Goal: Task Accomplishment & Management: Use online tool/utility

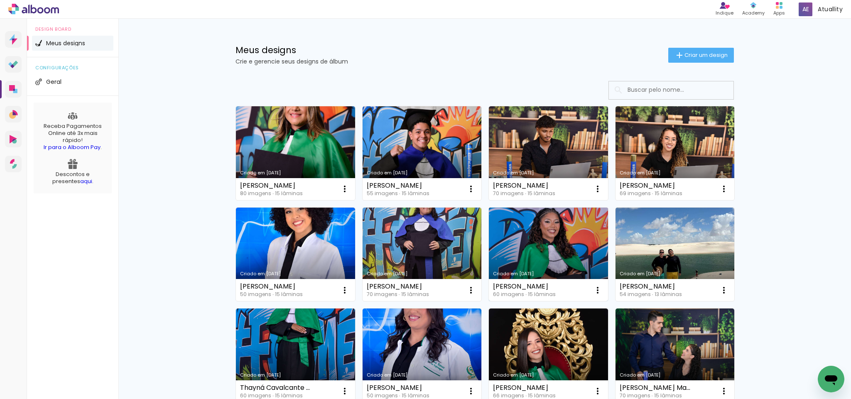
click at [544, 238] on link "Criado em [DATE]" at bounding box center [548, 255] width 119 height 94
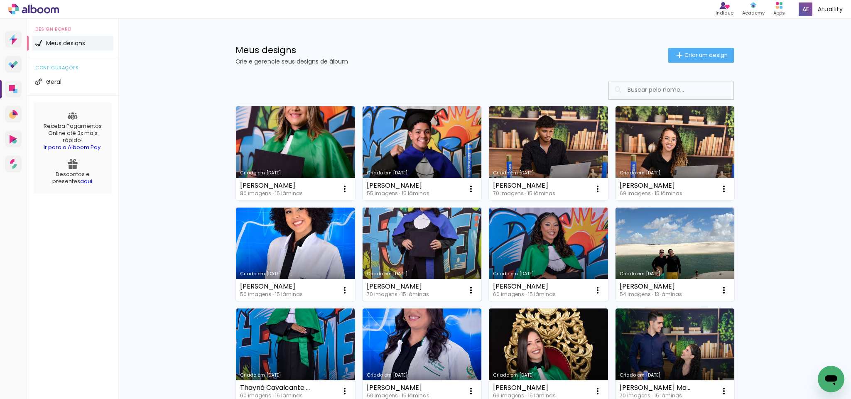
click at [401, 232] on link "Criado em [DATE]" at bounding box center [422, 255] width 119 height 94
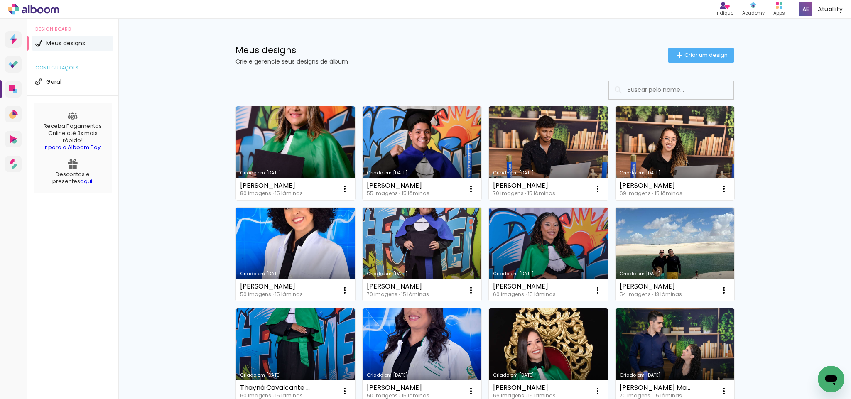
click at [293, 228] on link "Criado em [DATE]" at bounding box center [295, 255] width 119 height 94
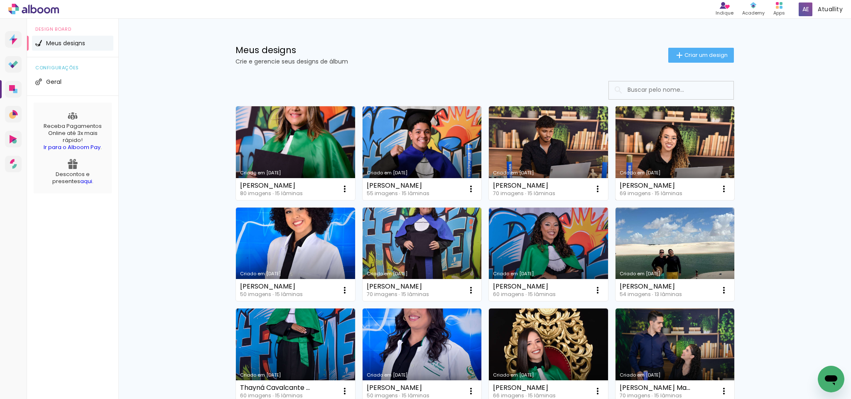
click at [658, 151] on link "Criado em [DATE]" at bounding box center [675, 153] width 119 height 94
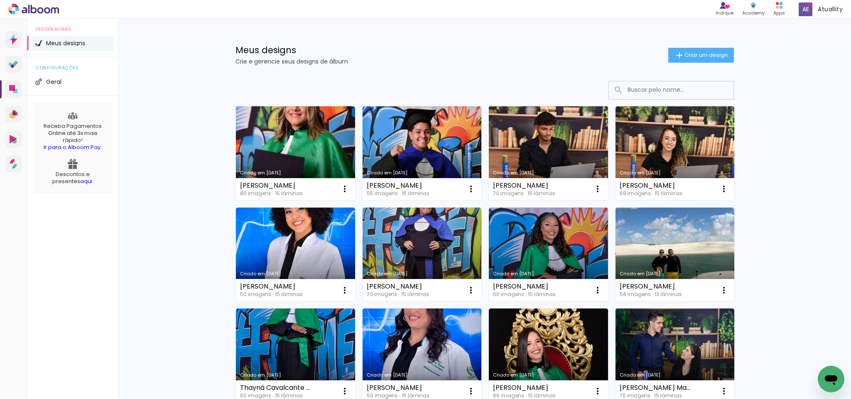
click at [547, 145] on link "Criado em [DATE]" at bounding box center [548, 153] width 119 height 94
